Goal: Task Accomplishment & Management: Use online tool/utility

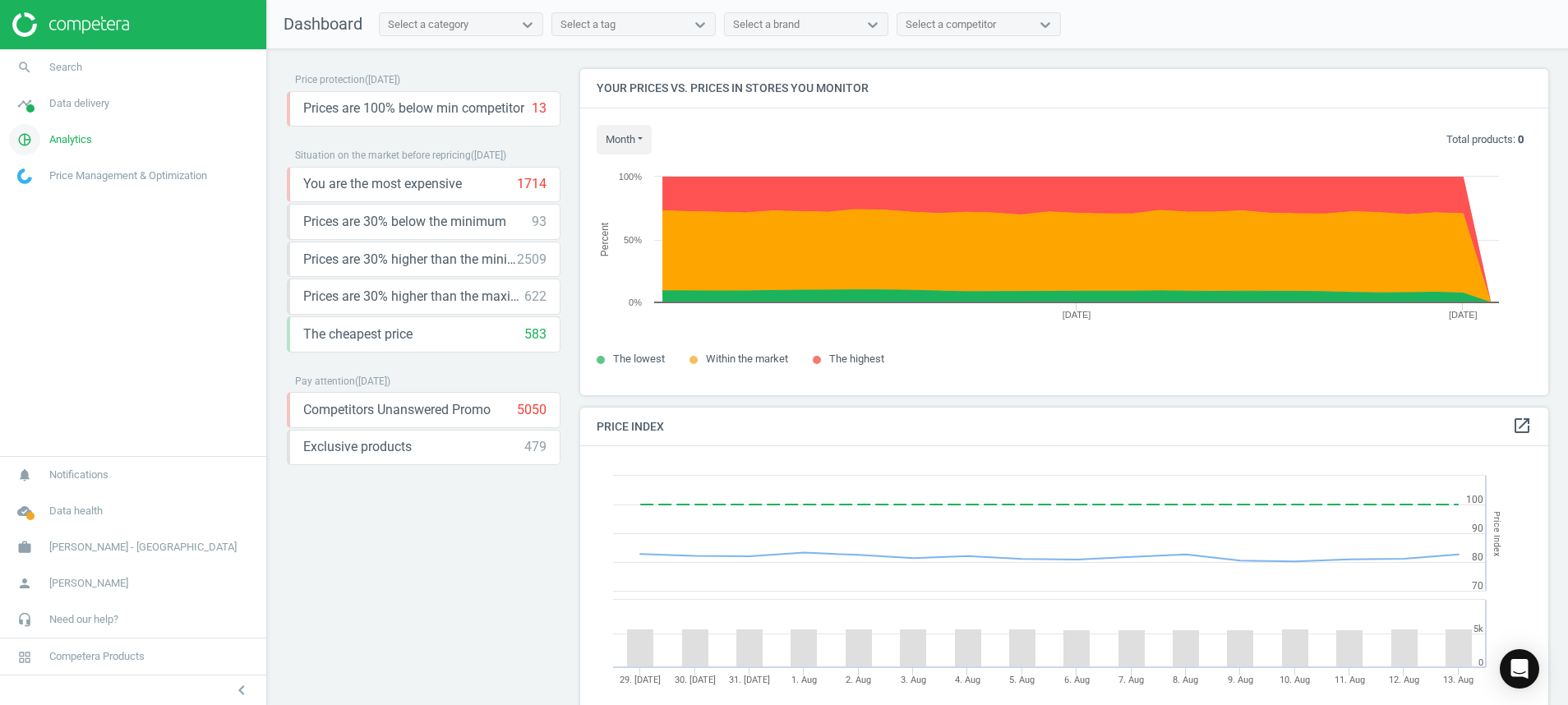
scroll to position [417, 988]
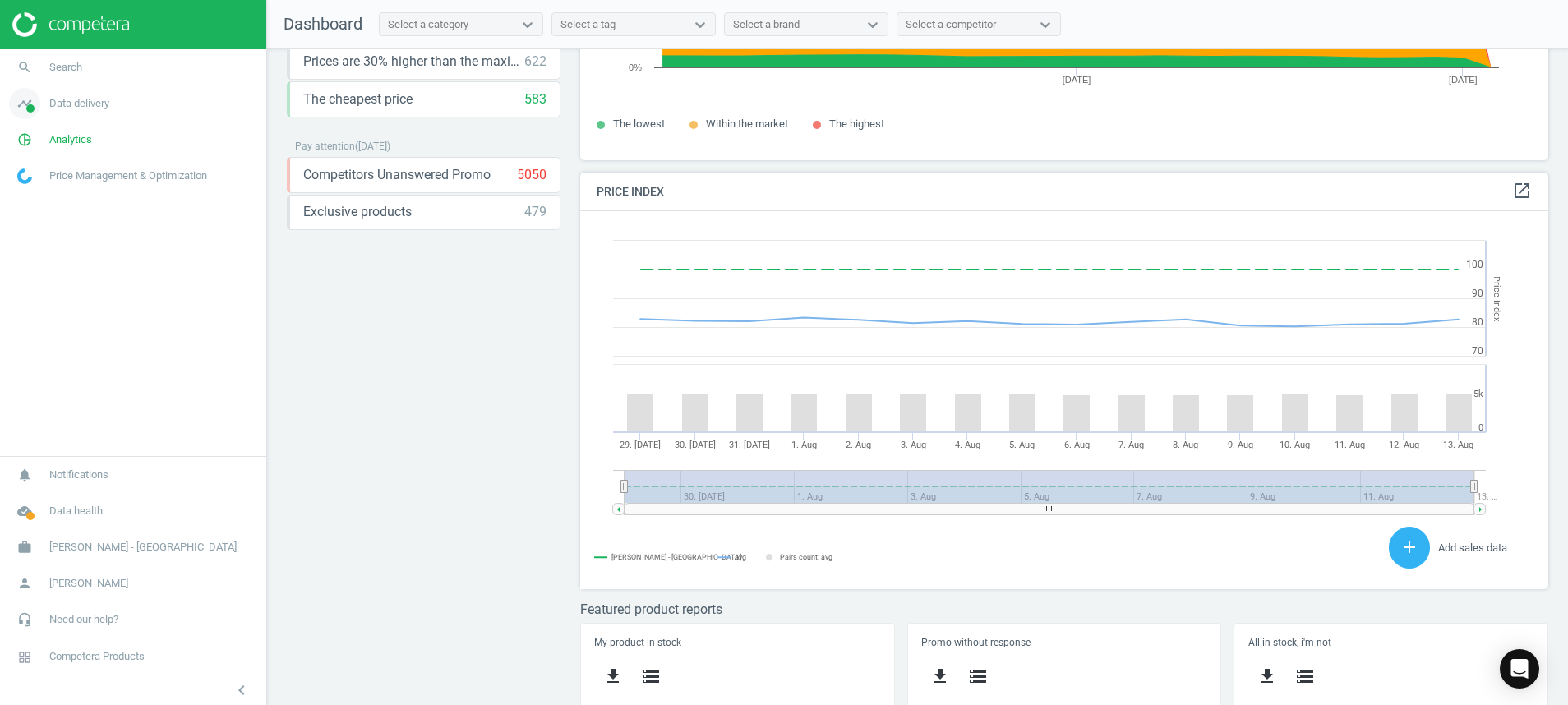
click at [26, 111] on span at bounding box center [30, 108] width 8 height 8
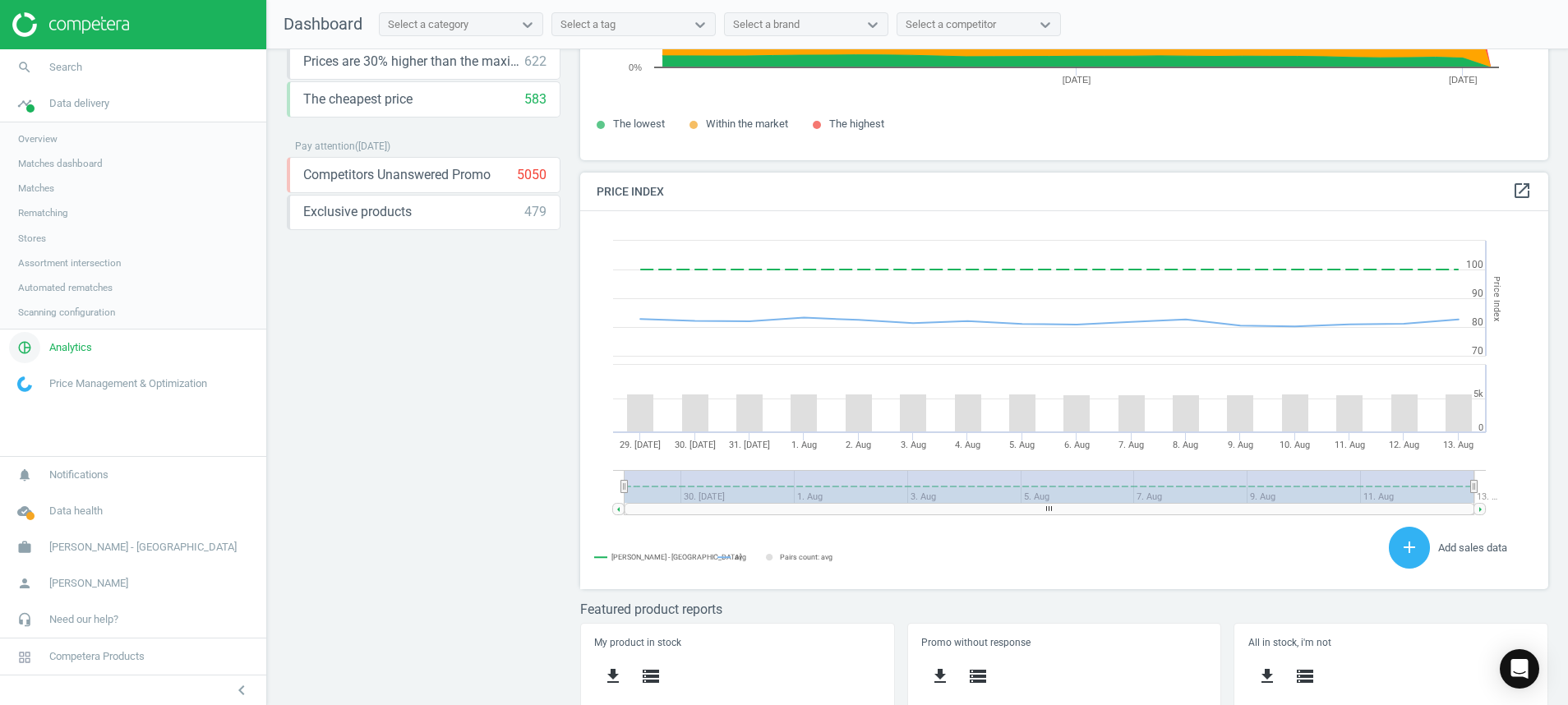
click at [33, 349] on icon "pie_chart_outlined" at bounding box center [24, 348] width 31 height 31
click at [40, 203] on span "Products" at bounding box center [37, 200] width 38 height 13
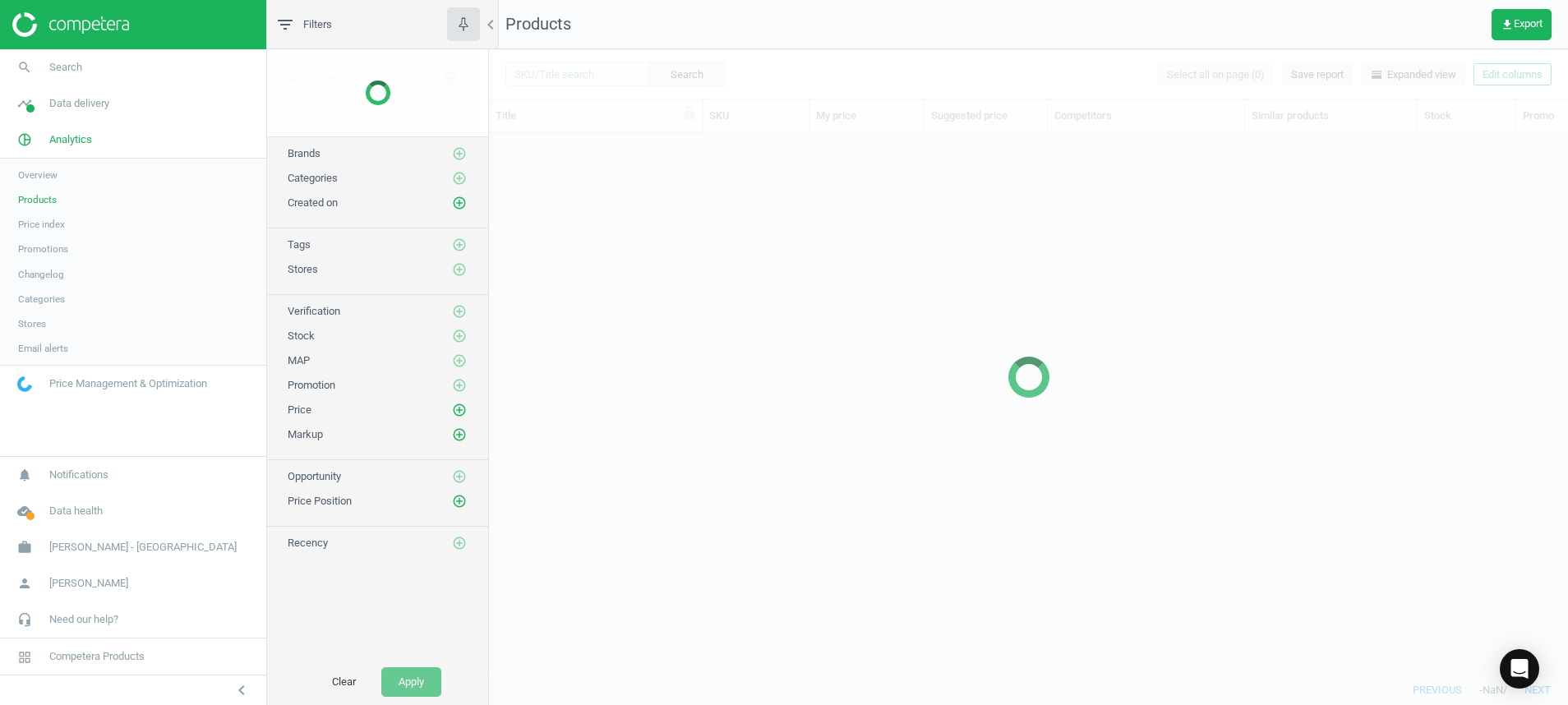
scroll to position [504, 1060]
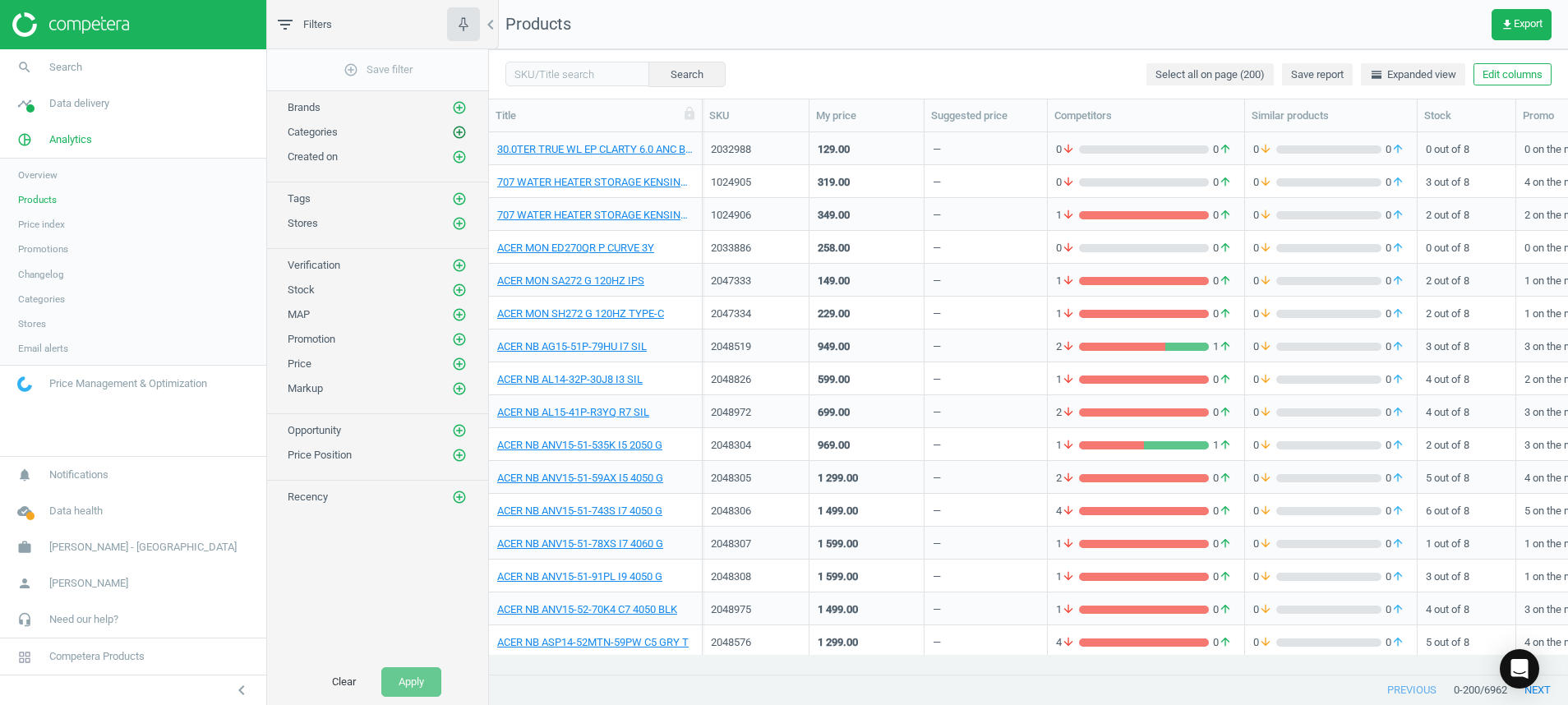
click at [455, 124] on div "Categories add_circle_outline" at bounding box center [378, 128] width 221 height 24
click at [458, 133] on icon "add_circle_outline" at bounding box center [459, 132] width 15 height 15
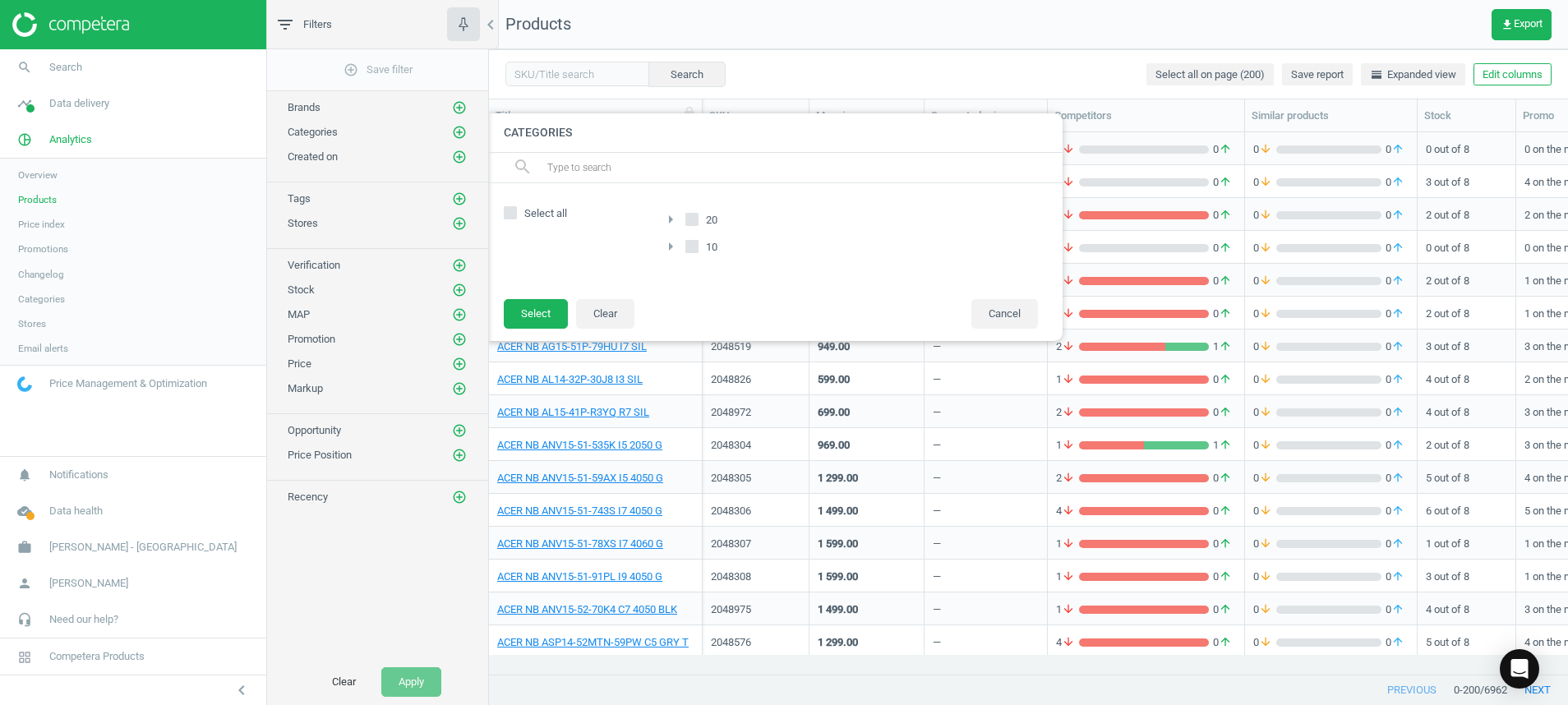
click at [531, 207] on span "Select all" at bounding box center [545, 214] width 50 height 15
click at [516, 207] on input "Select all" at bounding box center [510, 213] width 10 height 10
checkbox input "true"
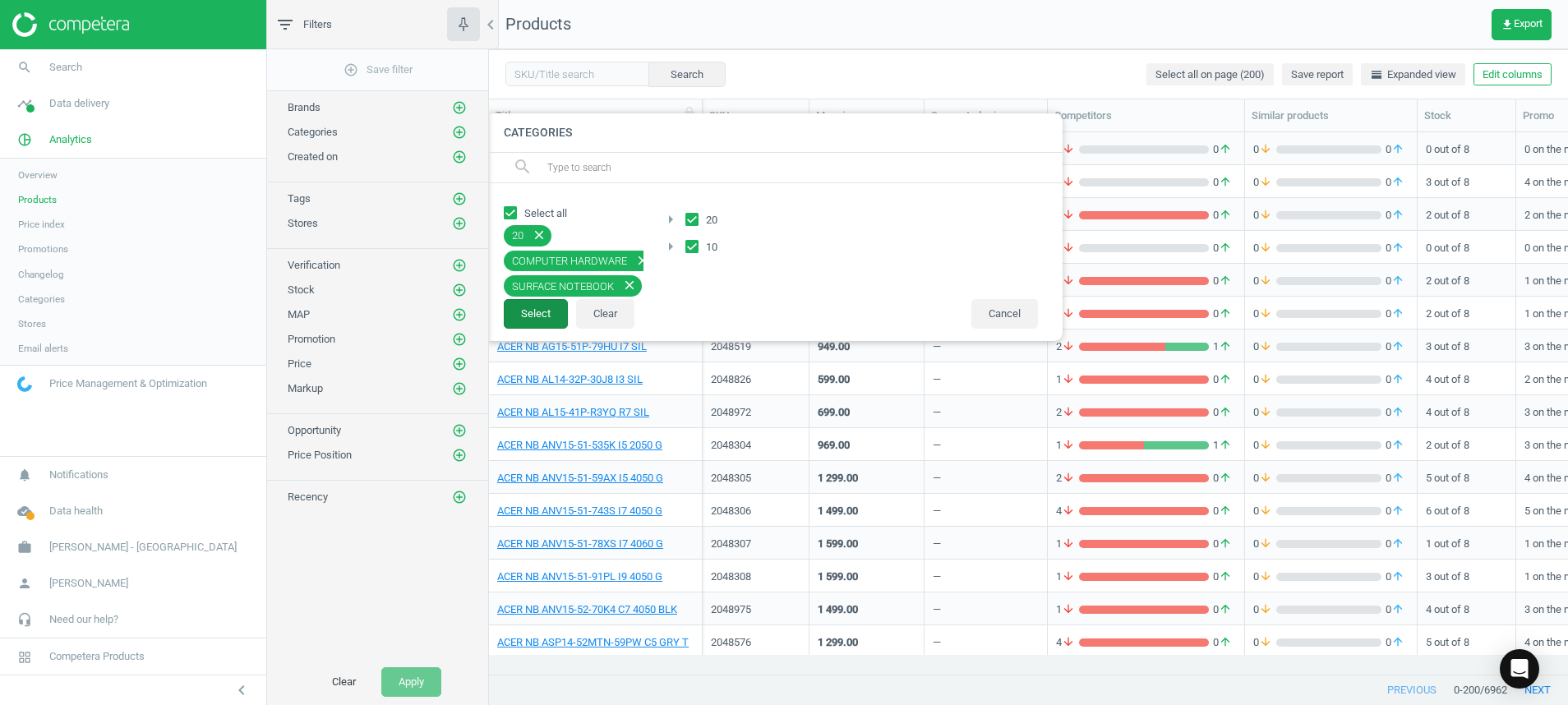
click at [542, 316] on button "Select" at bounding box center [536, 314] width 64 height 30
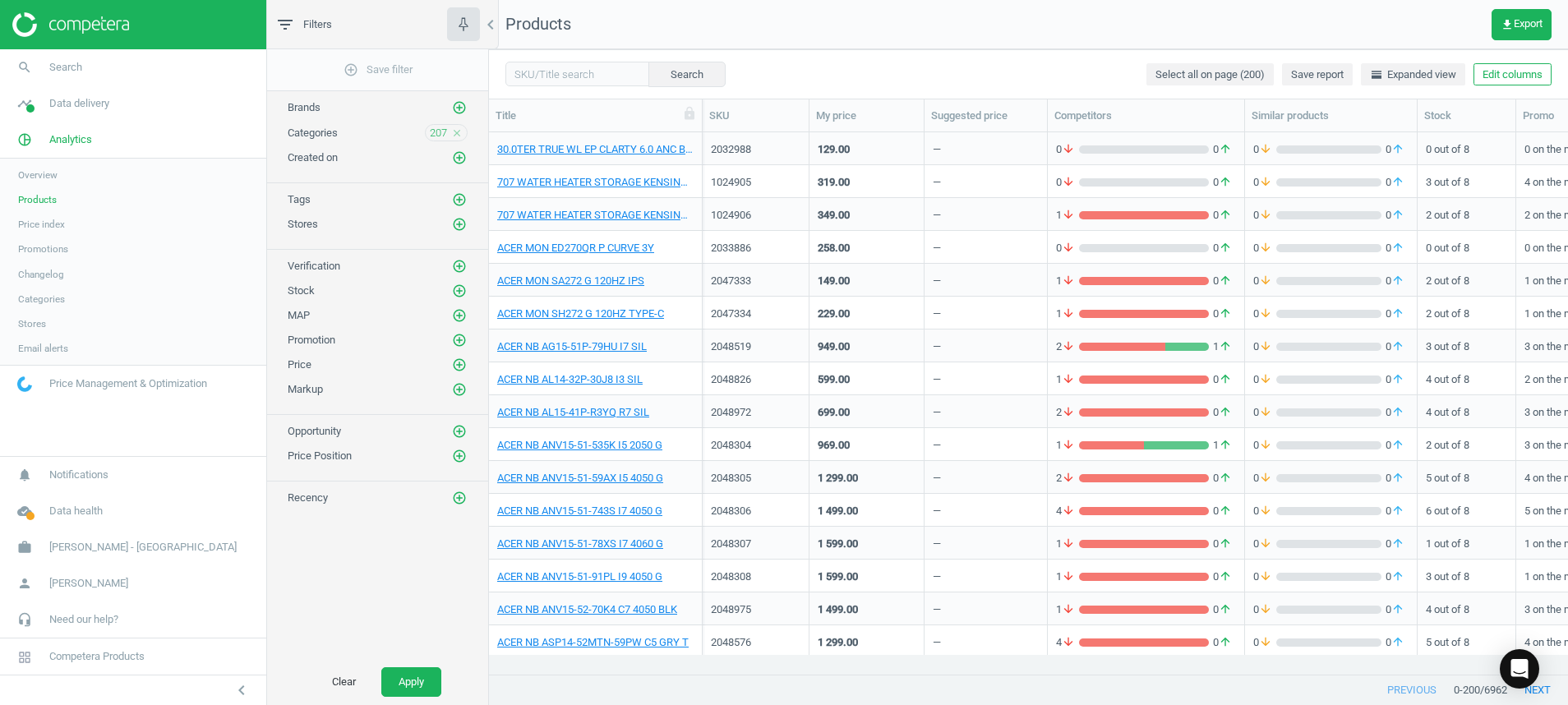
click at [460, 127] on icon "close" at bounding box center [456, 132] width 11 height 11
click at [463, 223] on icon "add_circle_outline" at bounding box center [459, 223] width 15 height 15
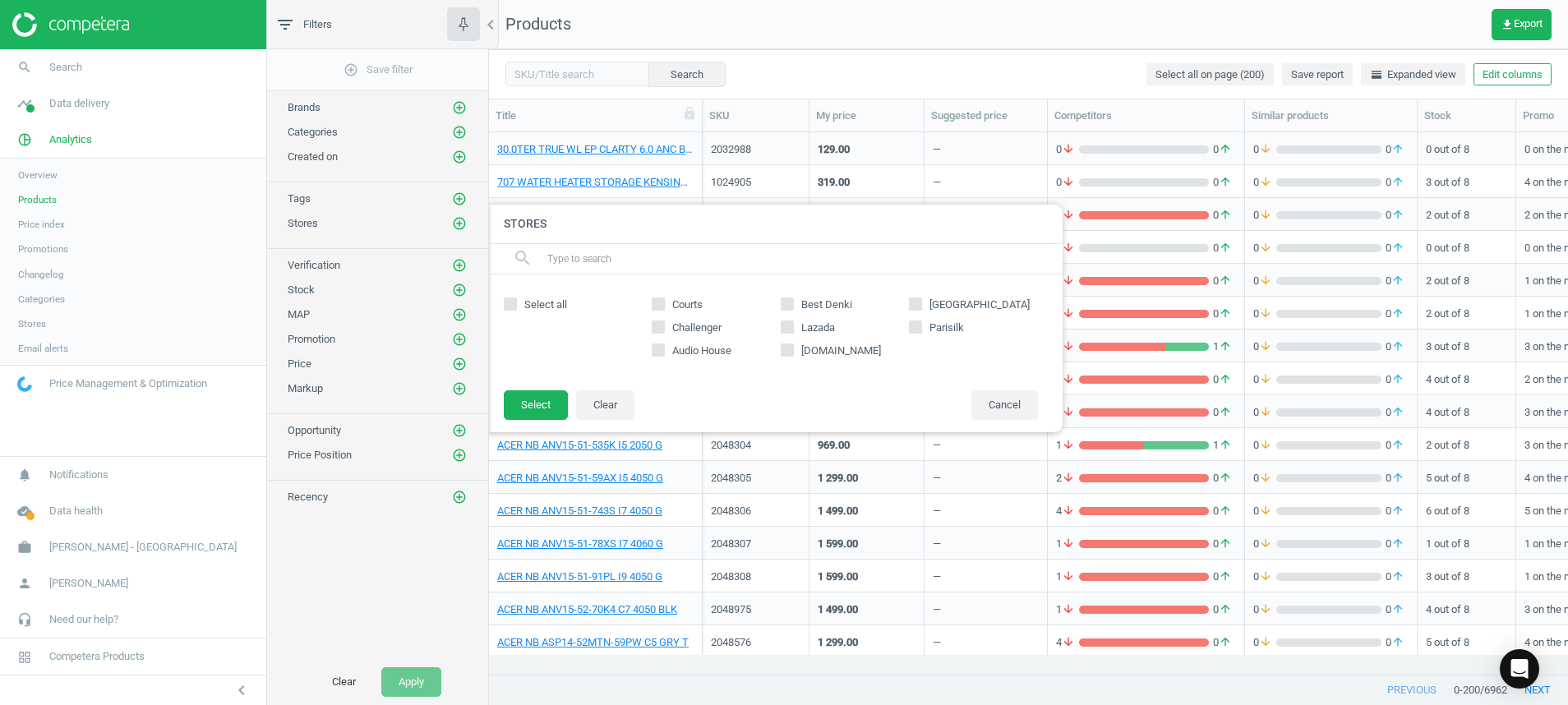
click at [533, 308] on span "Select all" at bounding box center [545, 305] width 50 height 15
click at [516, 308] on input "Select all" at bounding box center [510, 303] width 10 height 10
checkbox input "true"
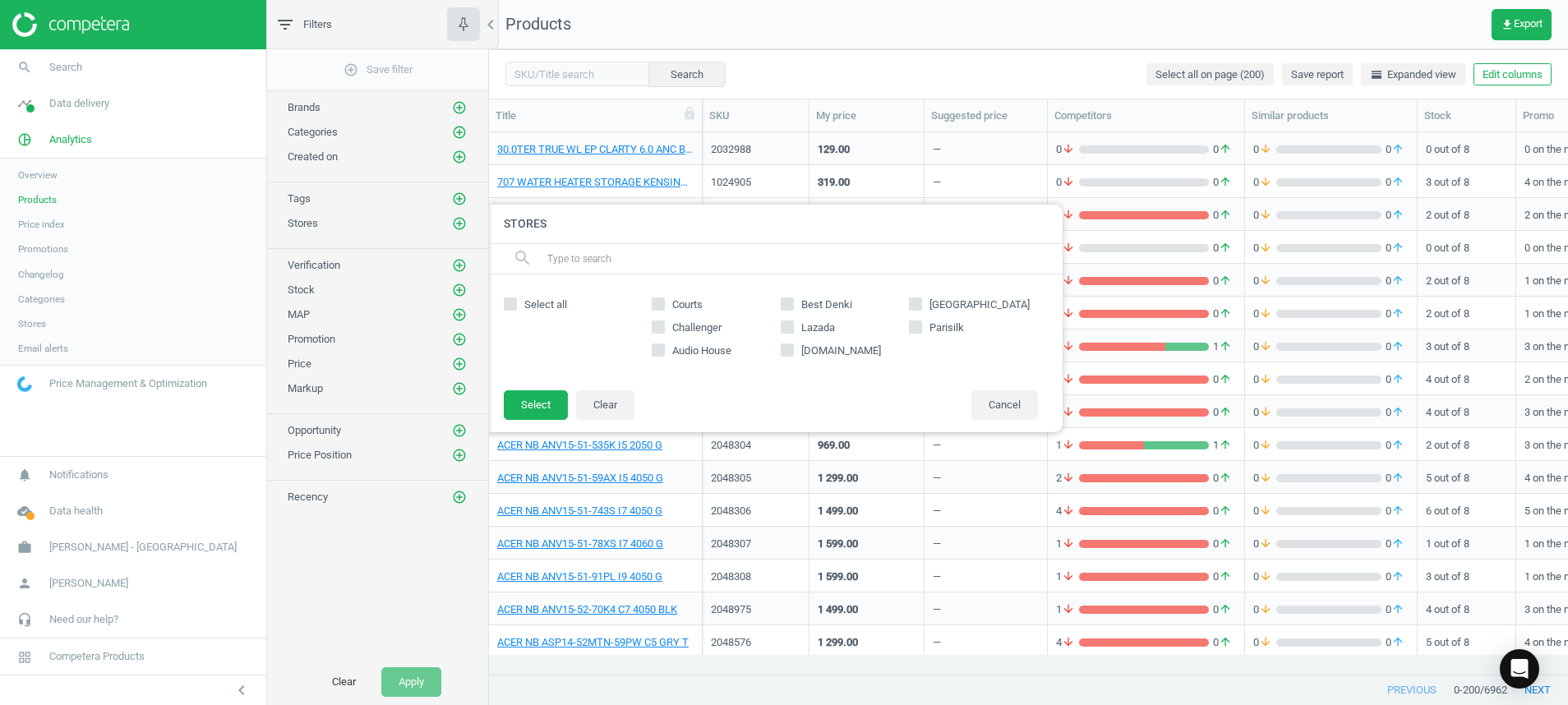
checkbox input "true"
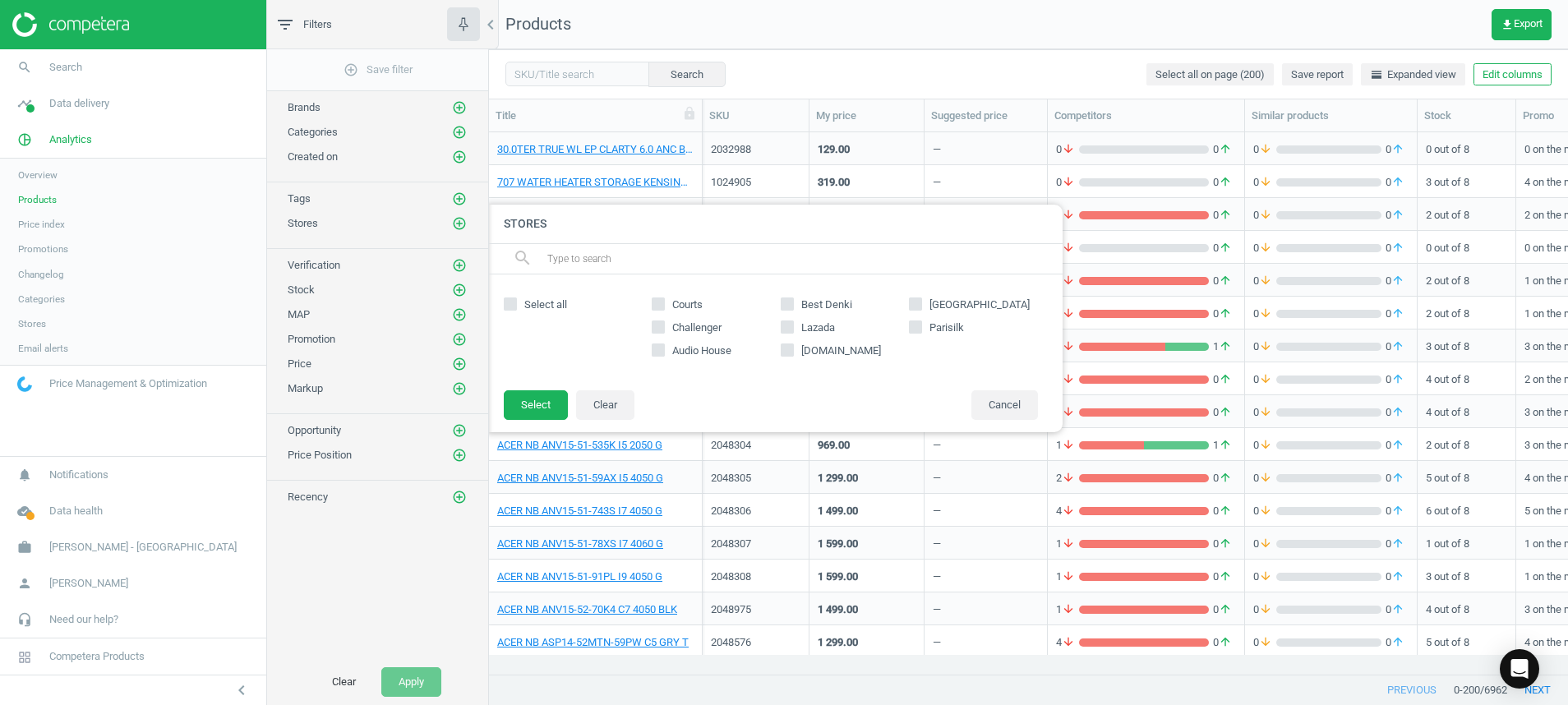
checkbox input "true"
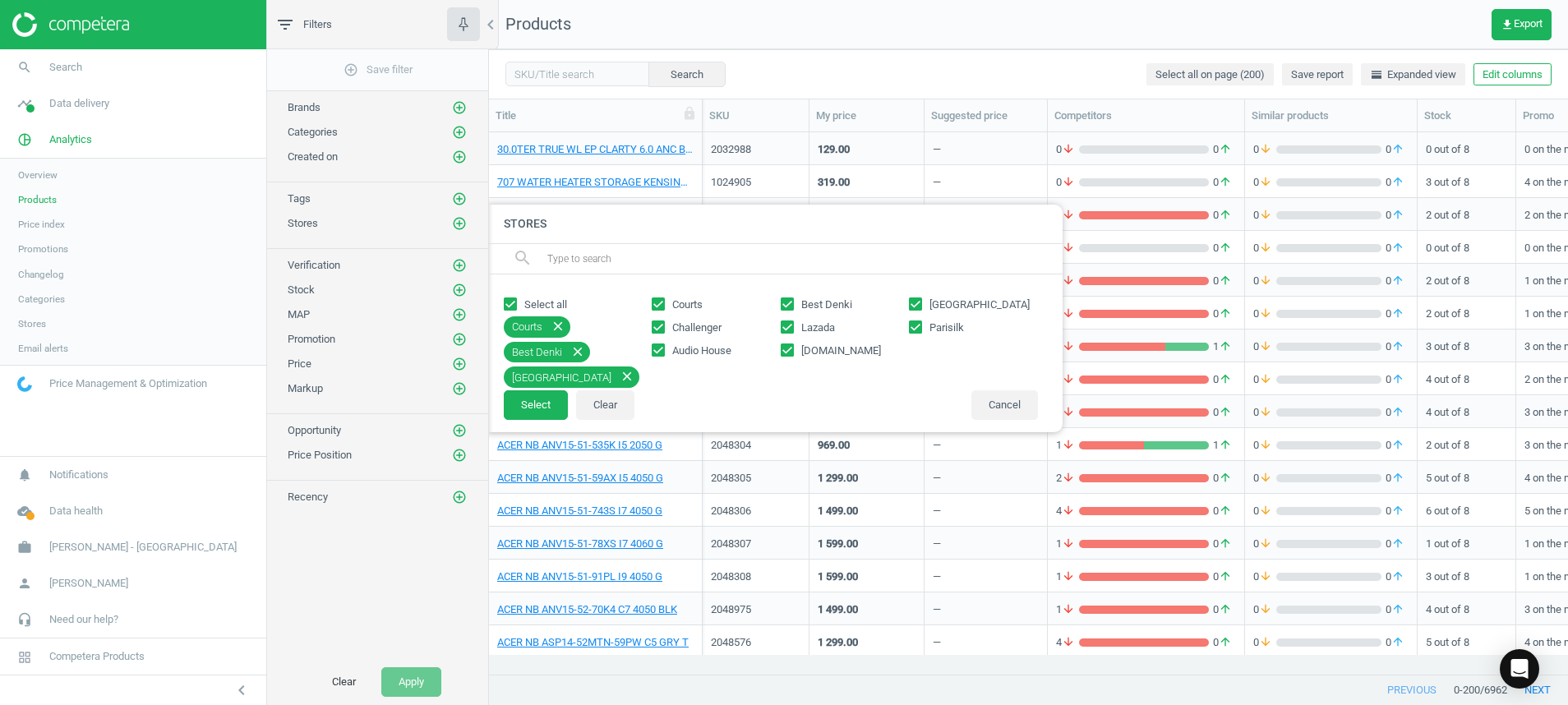
click at [810, 323] on span "Lazada" at bounding box center [818, 328] width 40 height 15
click at [792, 323] on input "Lazada" at bounding box center [787, 327] width 10 height 10
checkbox input "false"
click at [827, 346] on span "[DOMAIN_NAME]" at bounding box center [841, 350] width 86 height 15
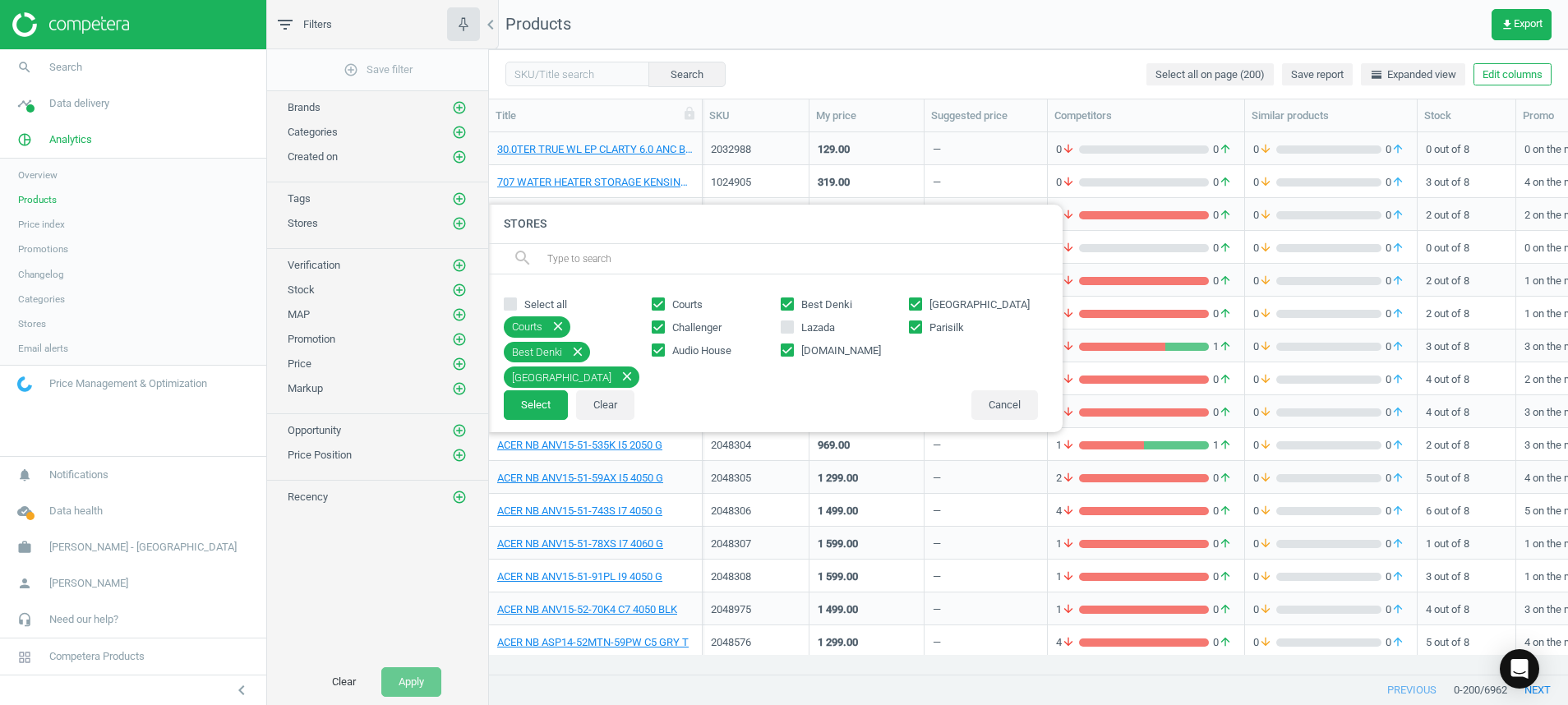
click at [792, 346] on input "[DOMAIN_NAME]" at bounding box center [787, 349] width 10 height 10
checkbox input "false"
click at [538, 403] on button "Select" at bounding box center [536, 405] width 64 height 30
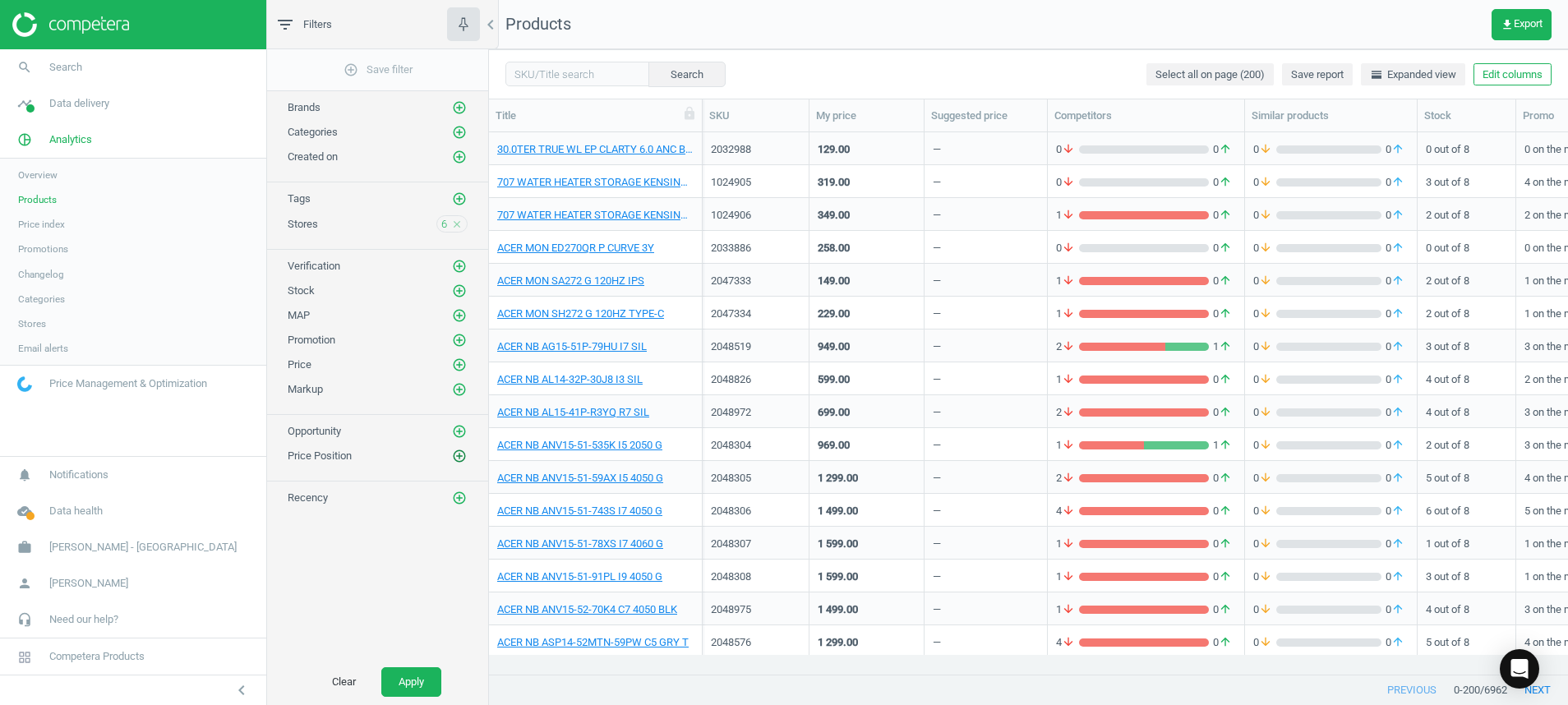
click at [461, 461] on icon "add_circle_outline" at bounding box center [459, 456] width 15 height 15
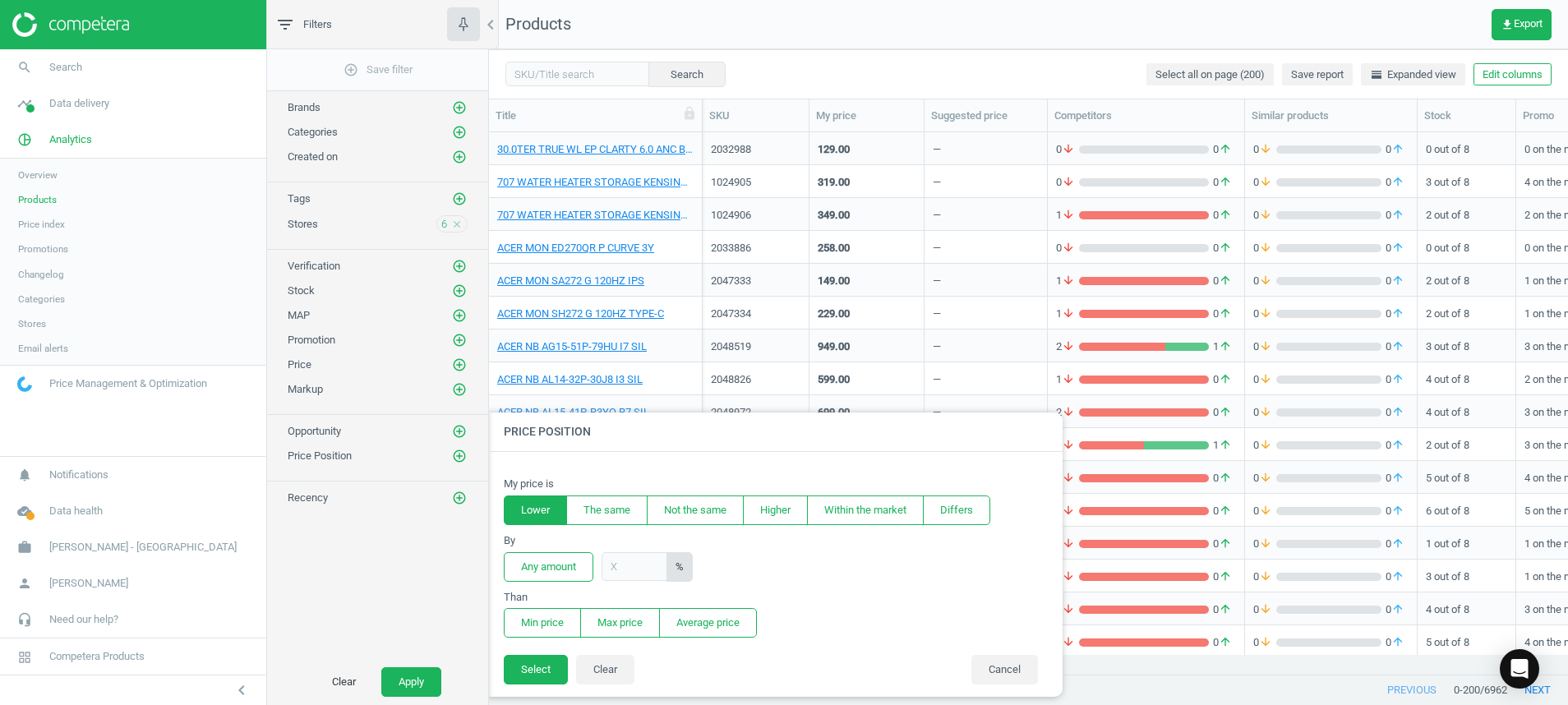
click at [531, 512] on button "Lower" at bounding box center [535, 511] width 64 height 30
click at [774, 505] on button "Higher" at bounding box center [775, 511] width 65 height 30
click at [558, 569] on button "Any amount" at bounding box center [548, 567] width 90 height 30
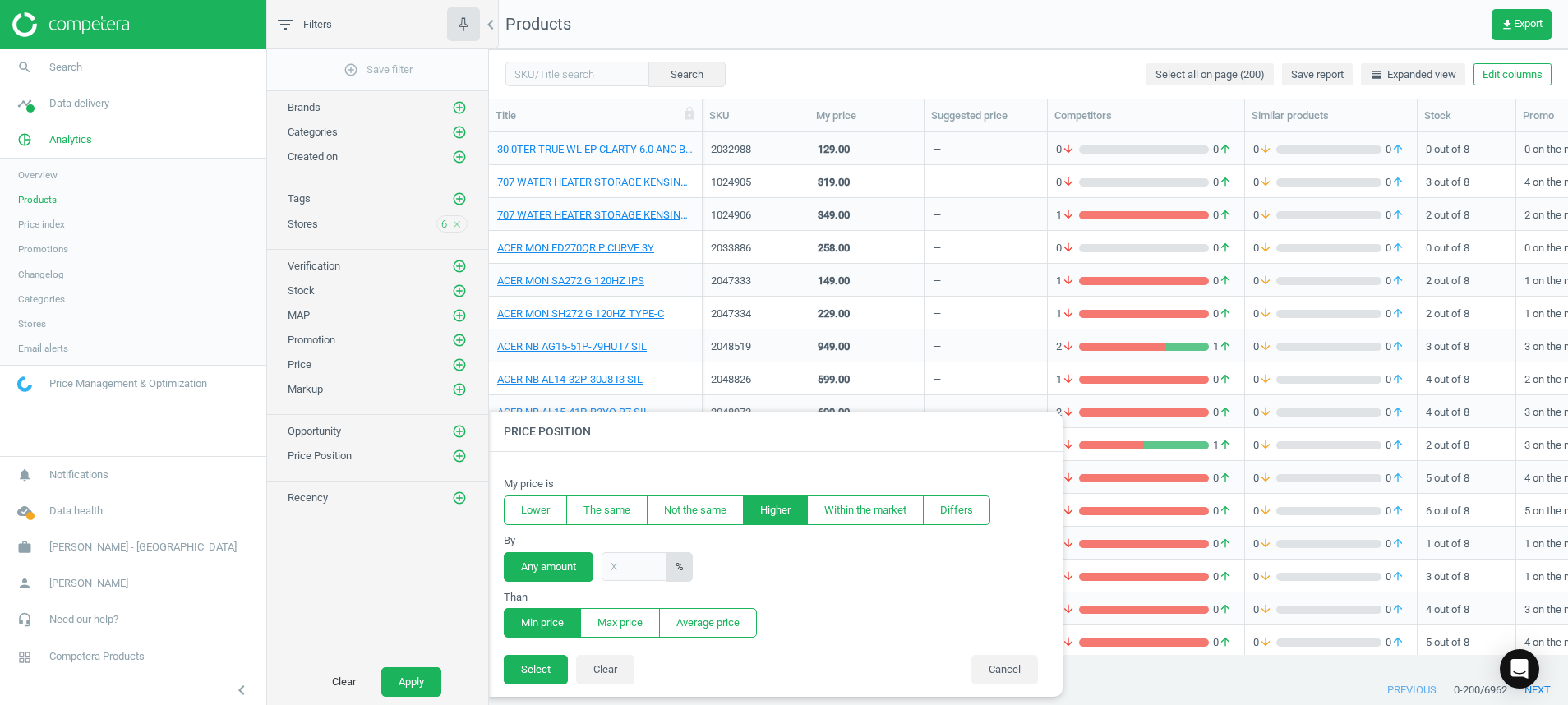
click at [556, 634] on button "Min price" at bounding box center [542, 623] width 78 height 30
click at [545, 661] on button "Select" at bounding box center [536, 670] width 64 height 30
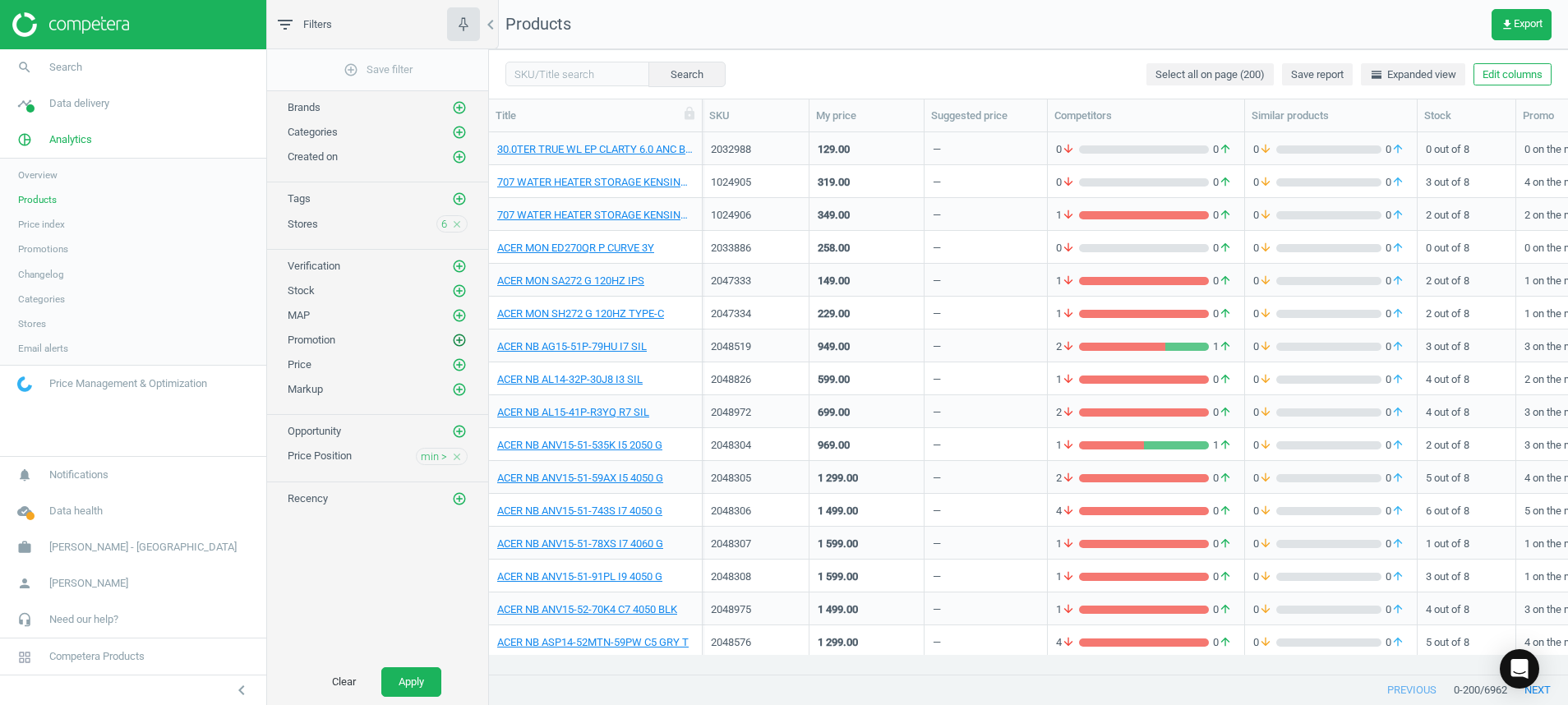
click at [457, 336] on icon "add_circle_outline" at bounding box center [459, 340] width 15 height 15
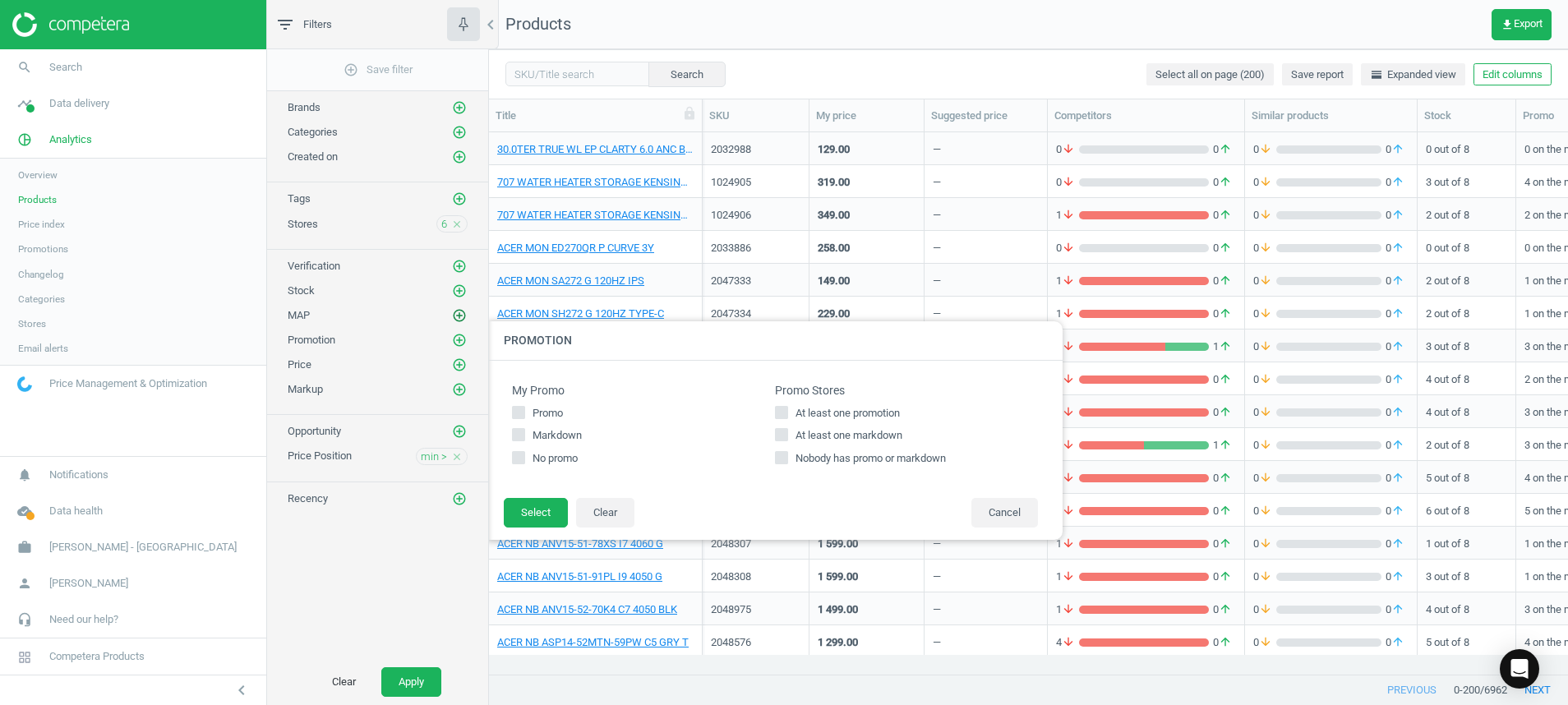
click at [457, 317] on icon "add_circle_outline" at bounding box center [459, 315] width 15 height 15
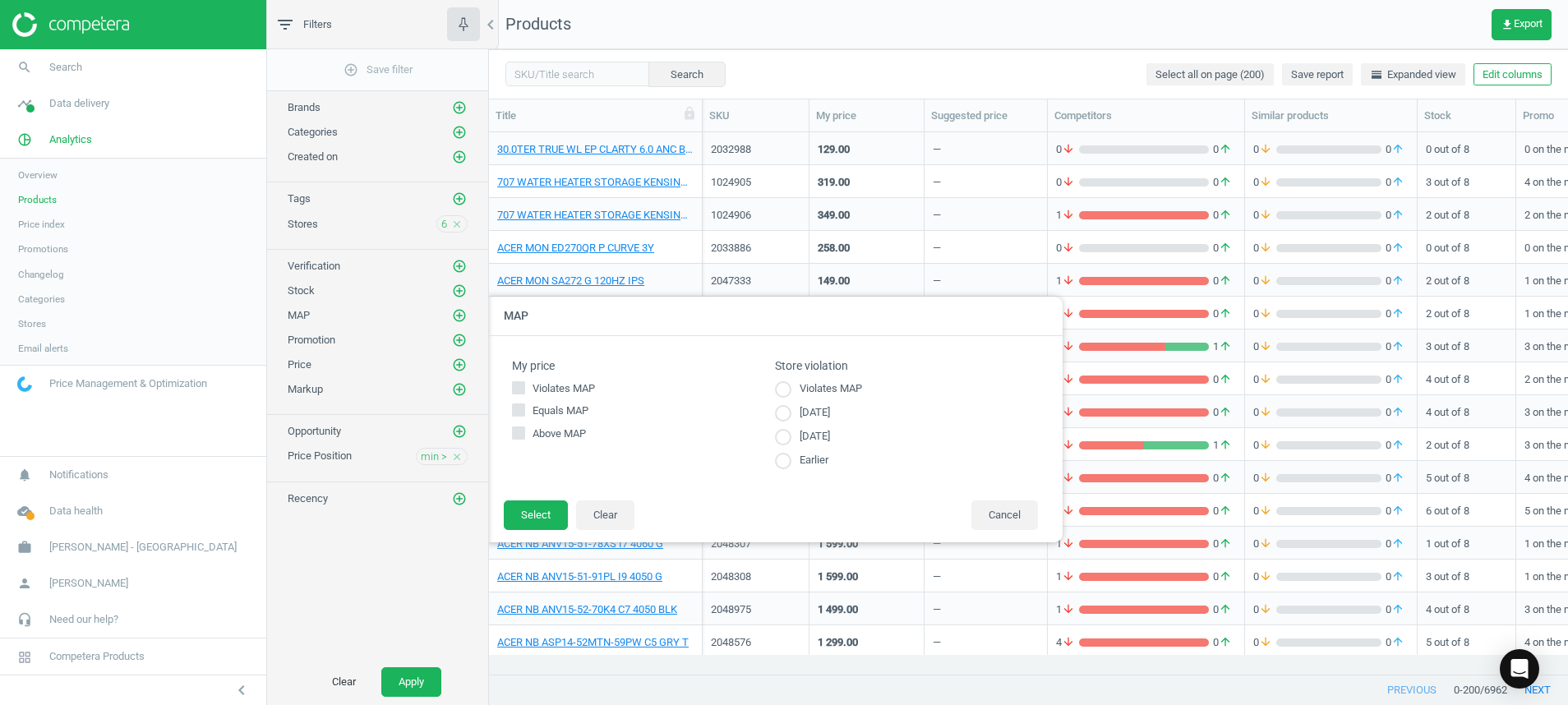
click at [458, 302] on div "MAP add_circle_outline MAP My price Violates MAP Equals MAP Above MAP Store vio…" at bounding box center [378, 311] width 221 height 24
click at [456, 295] on icon "add_circle_outline" at bounding box center [459, 290] width 15 height 15
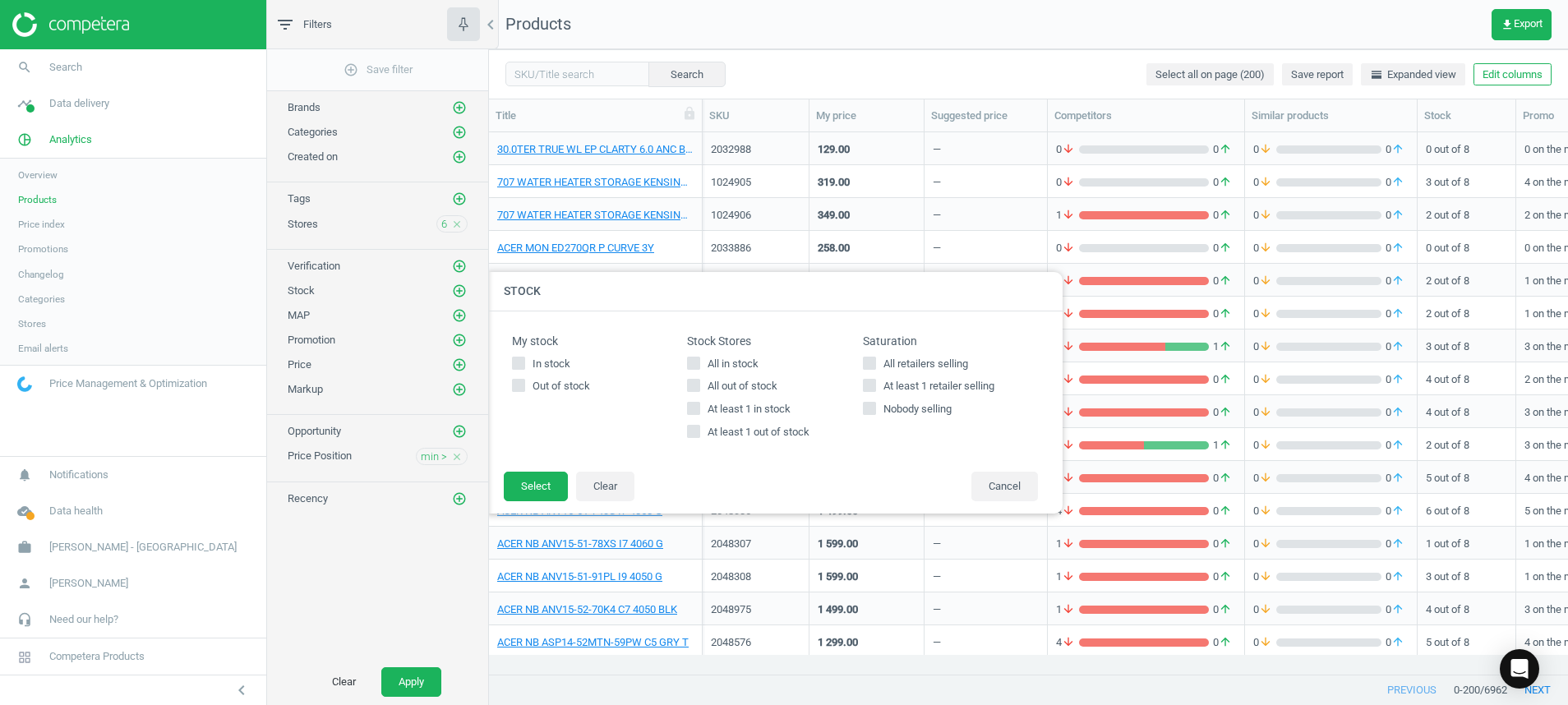
click at [733, 416] on span "At least 1 in stock" at bounding box center [748, 409] width 90 height 15
click at [700, 414] on input "At least 1 in stock" at bounding box center [694, 409] width 10 height 10
checkbox input "true"
click at [544, 484] on button "Select" at bounding box center [536, 486] width 64 height 30
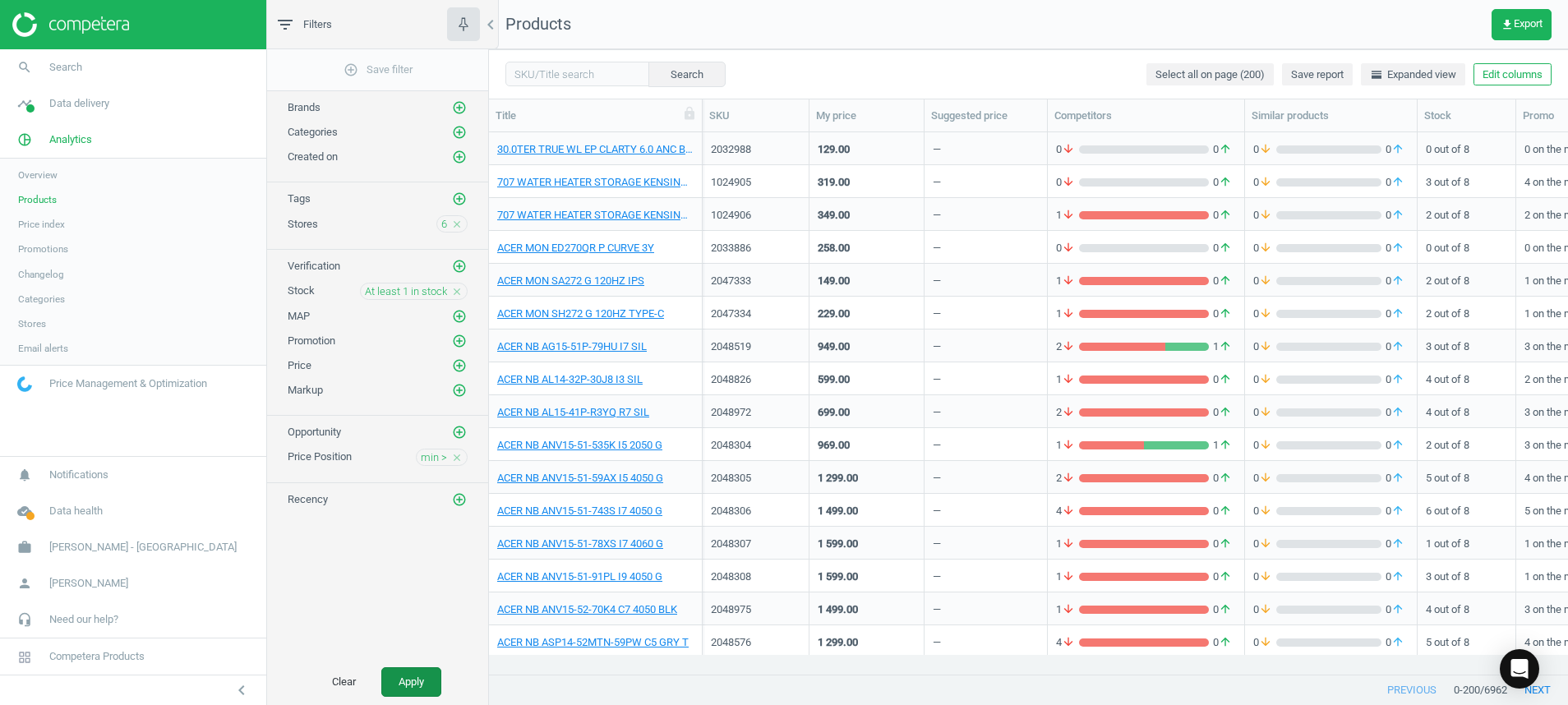
click at [422, 685] on button "Apply" at bounding box center [411, 682] width 60 height 30
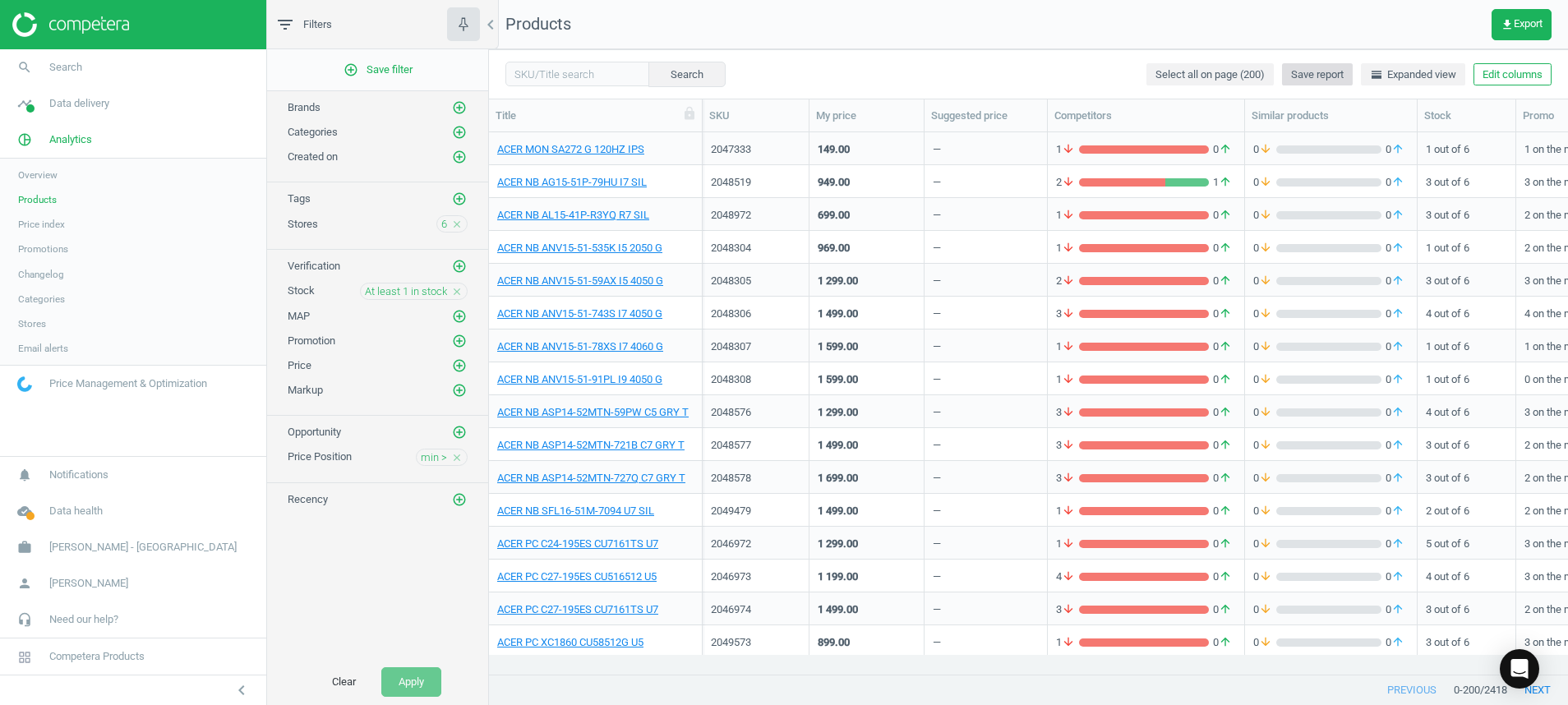
click at [1301, 78] on span "Save report" at bounding box center [1317, 74] width 52 height 15
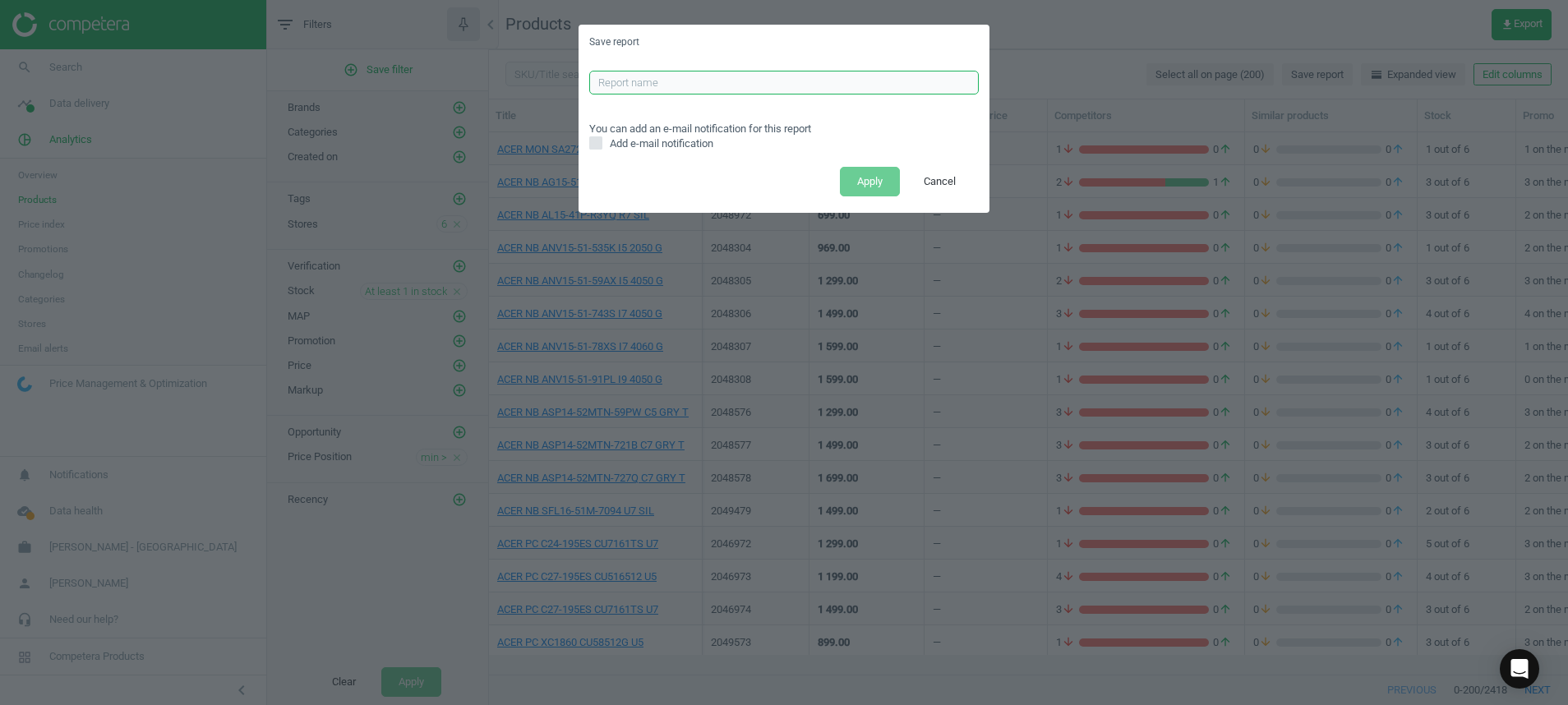
click at [742, 78] on input "text" at bounding box center [783, 83] width 389 height 24
type input "ALL CATS HIGHER REPORT"
click at [865, 186] on button "Apply" at bounding box center [869, 182] width 60 height 30
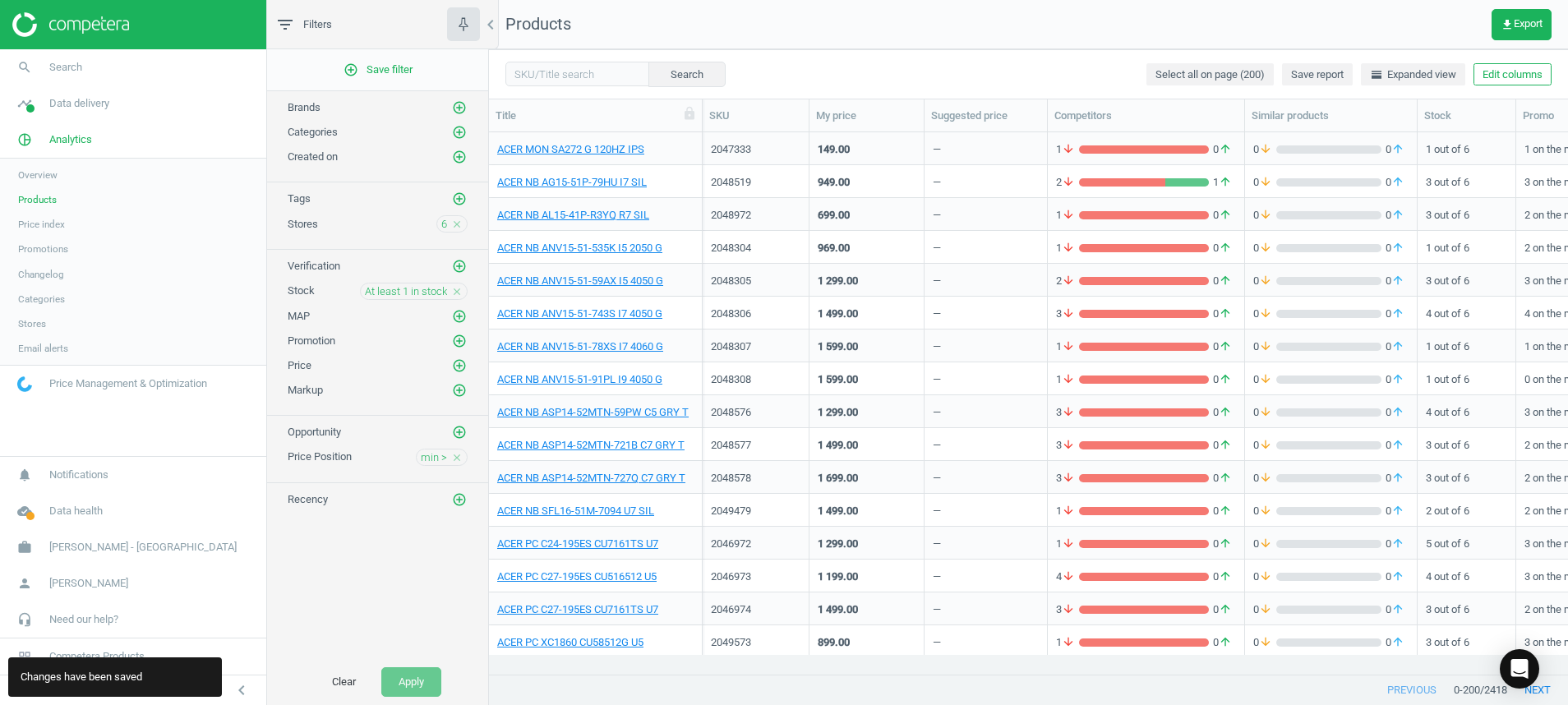
click at [105, 22] on img at bounding box center [71, 24] width 117 height 24
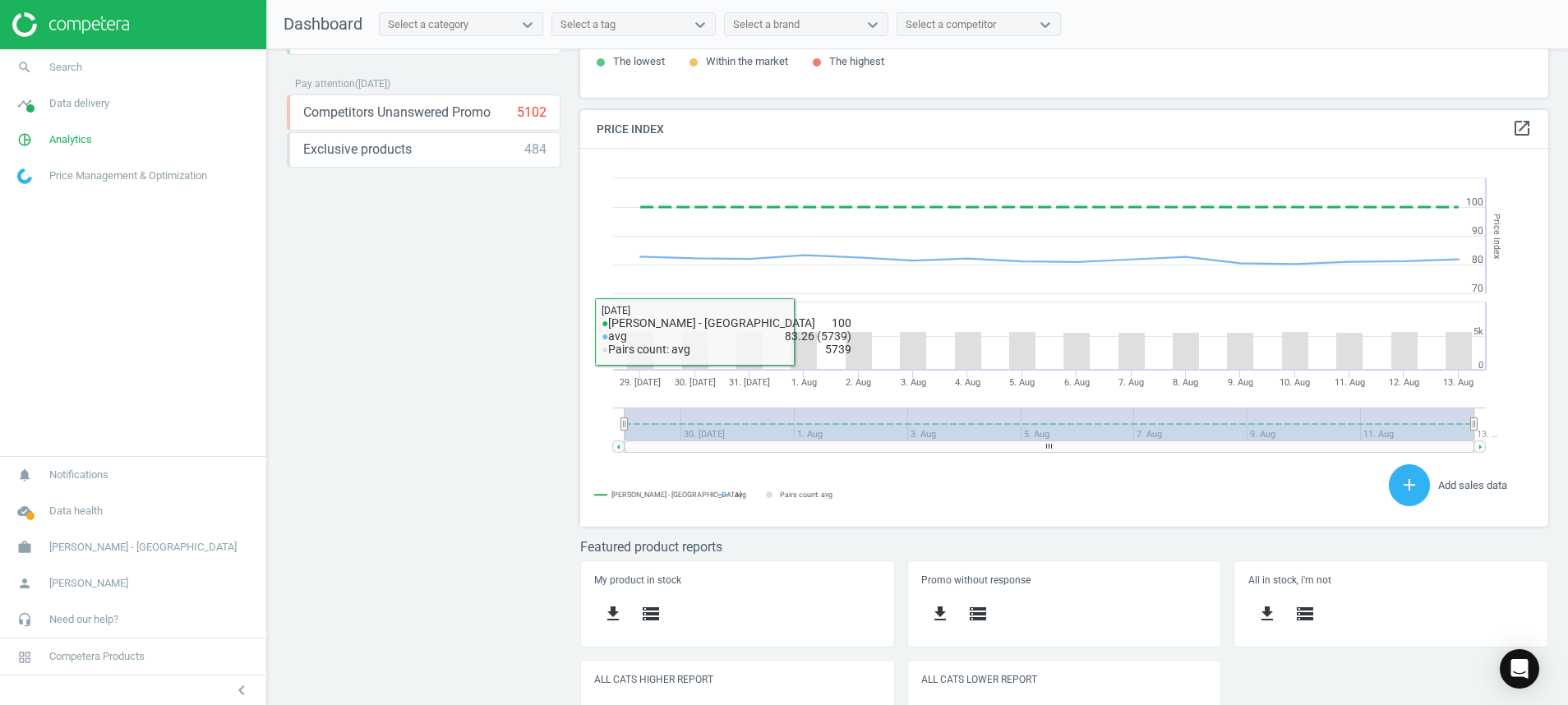
scroll to position [342, 0]
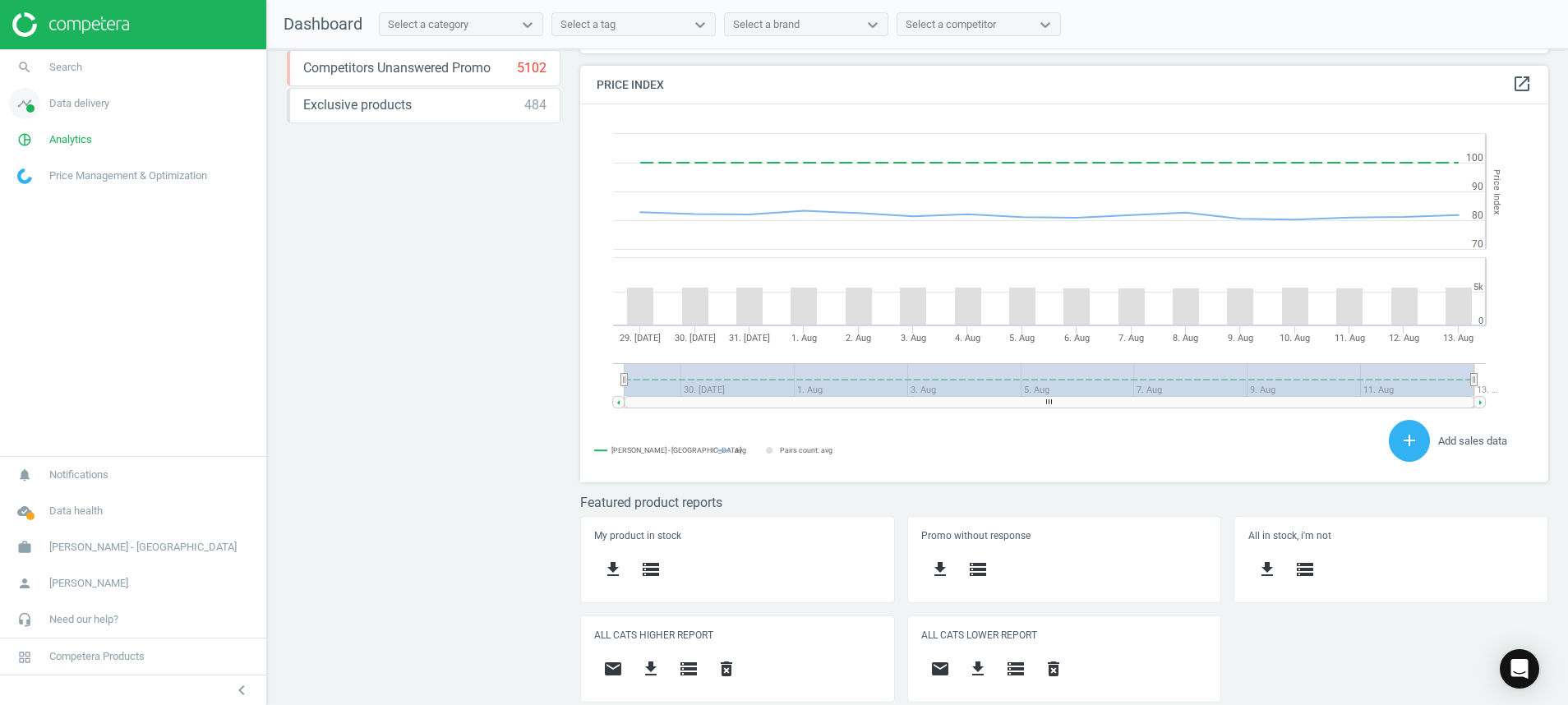
click at [54, 99] on span "Data delivery" at bounding box center [79, 103] width 60 height 15
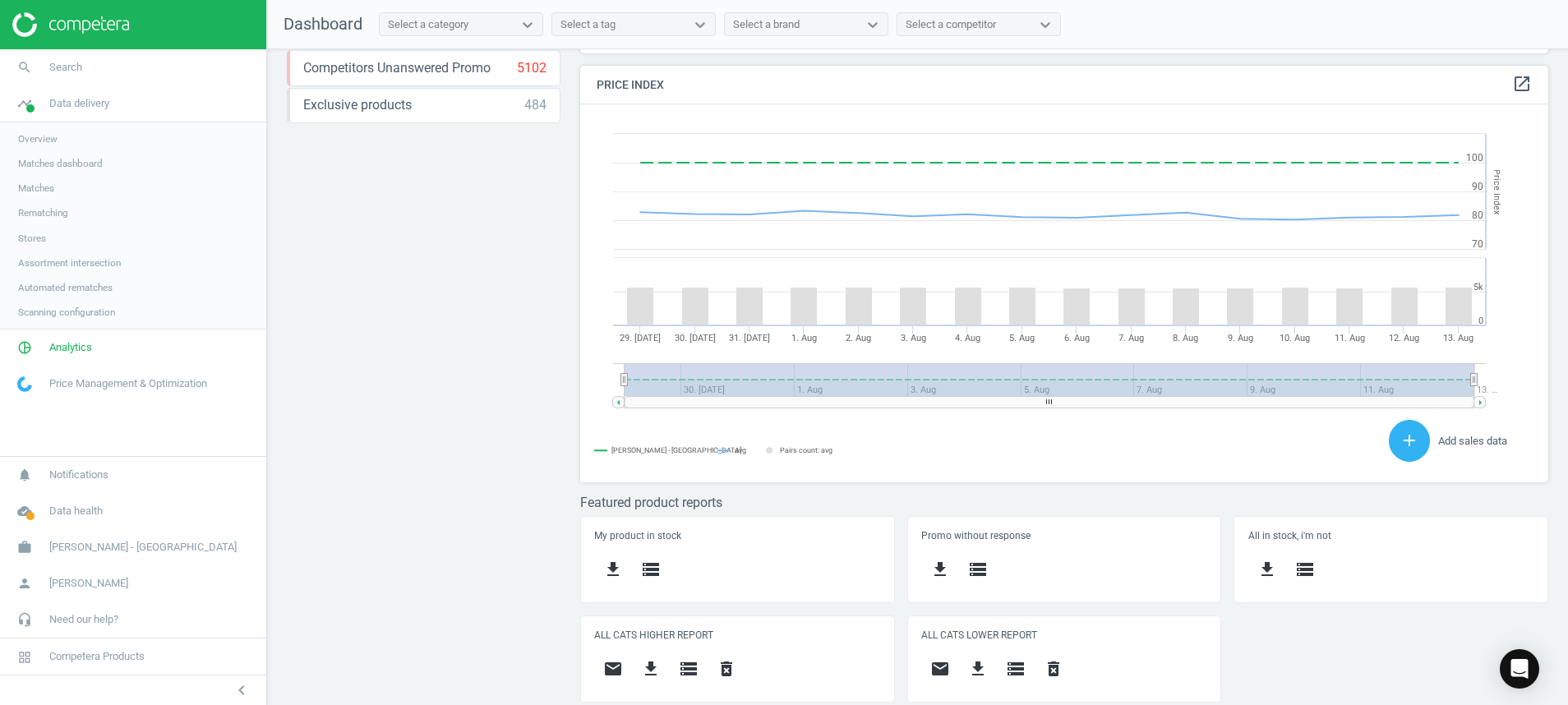
click at [31, 138] on span "Overview" at bounding box center [37, 139] width 39 height 13
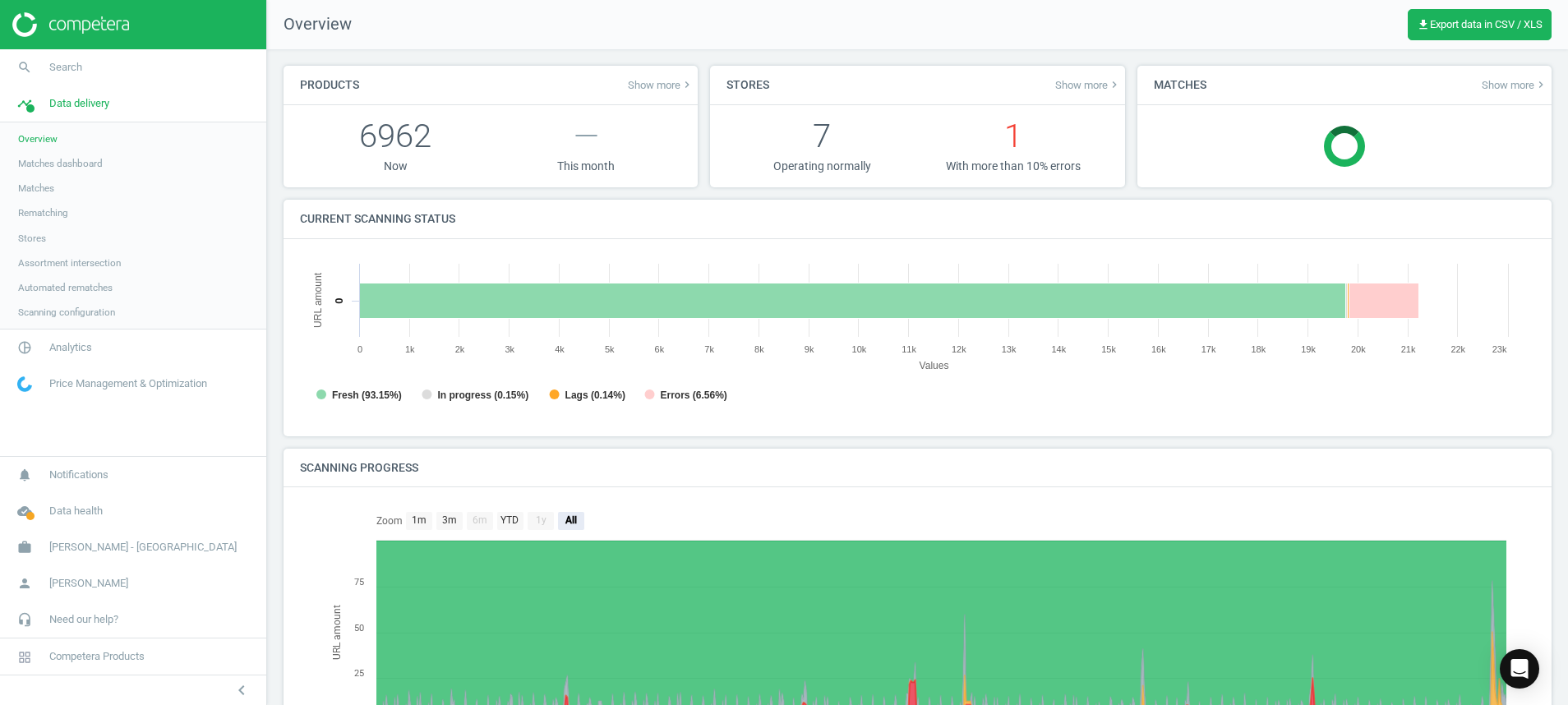
scroll to position [8, 8]
